Goal: Task Accomplishment & Management: Use online tool/utility

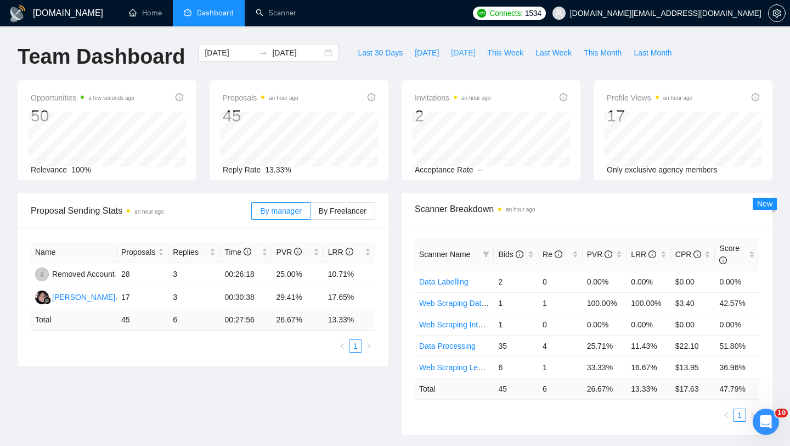
click at [461, 57] on span "[DATE]" at bounding box center [463, 53] width 24 height 12
type input "[DATE]"
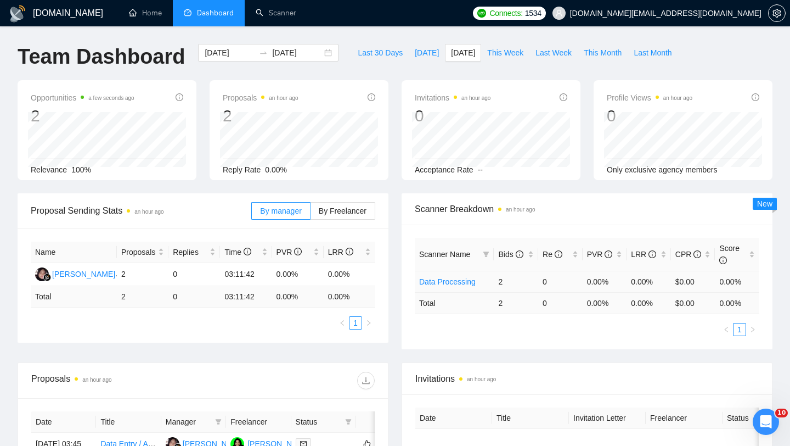
click at [436, 283] on link "Data Processing" at bounding box center [447, 281] width 57 height 9
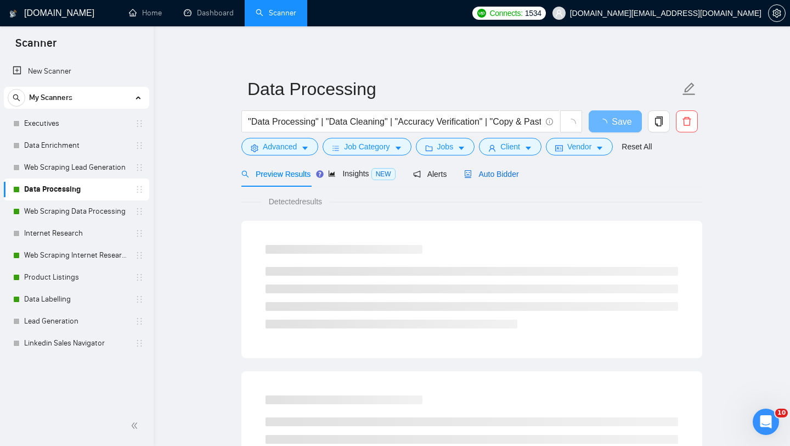
click at [486, 176] on span "Auto Bidder" at bounding box center [491, 174] width 54 height 9
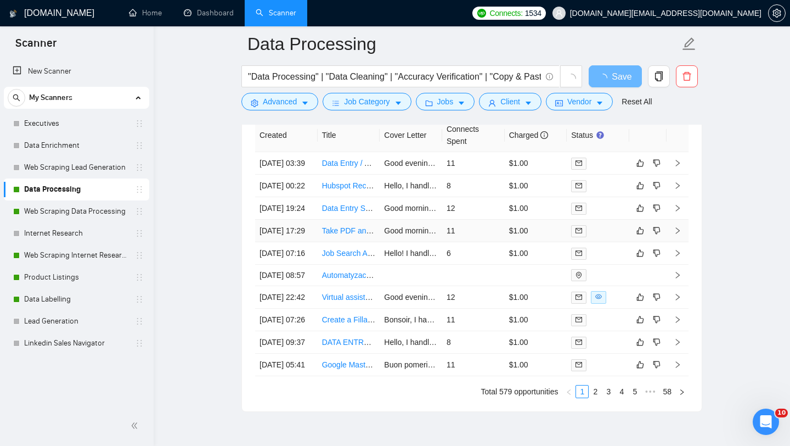
scroll to position [2679, 0]
